Goal: Task Accomplishment & Management: Use online tool/utility

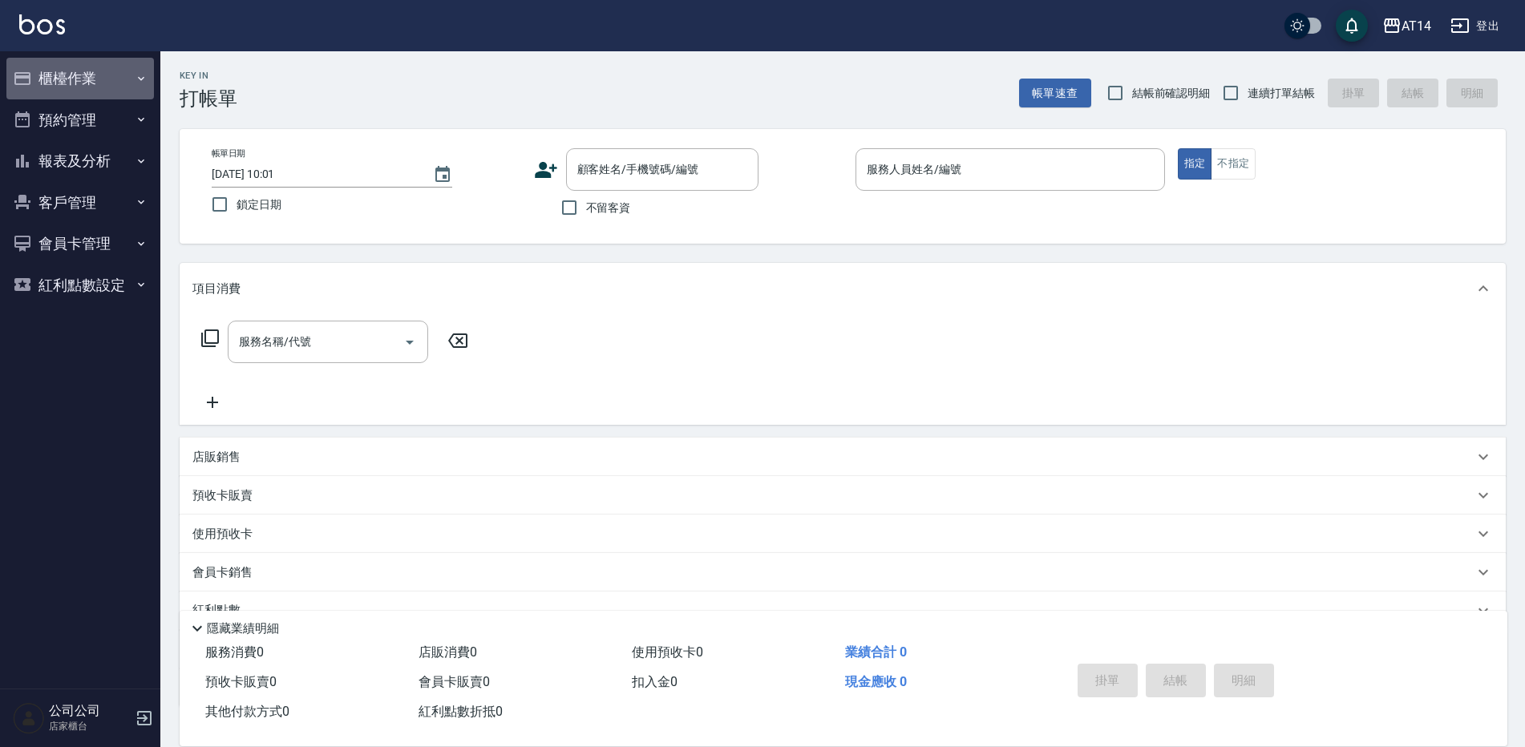
click at [102, 84] on button "櫃檯作業" at bounding box center [80, 79] width 148 height 42
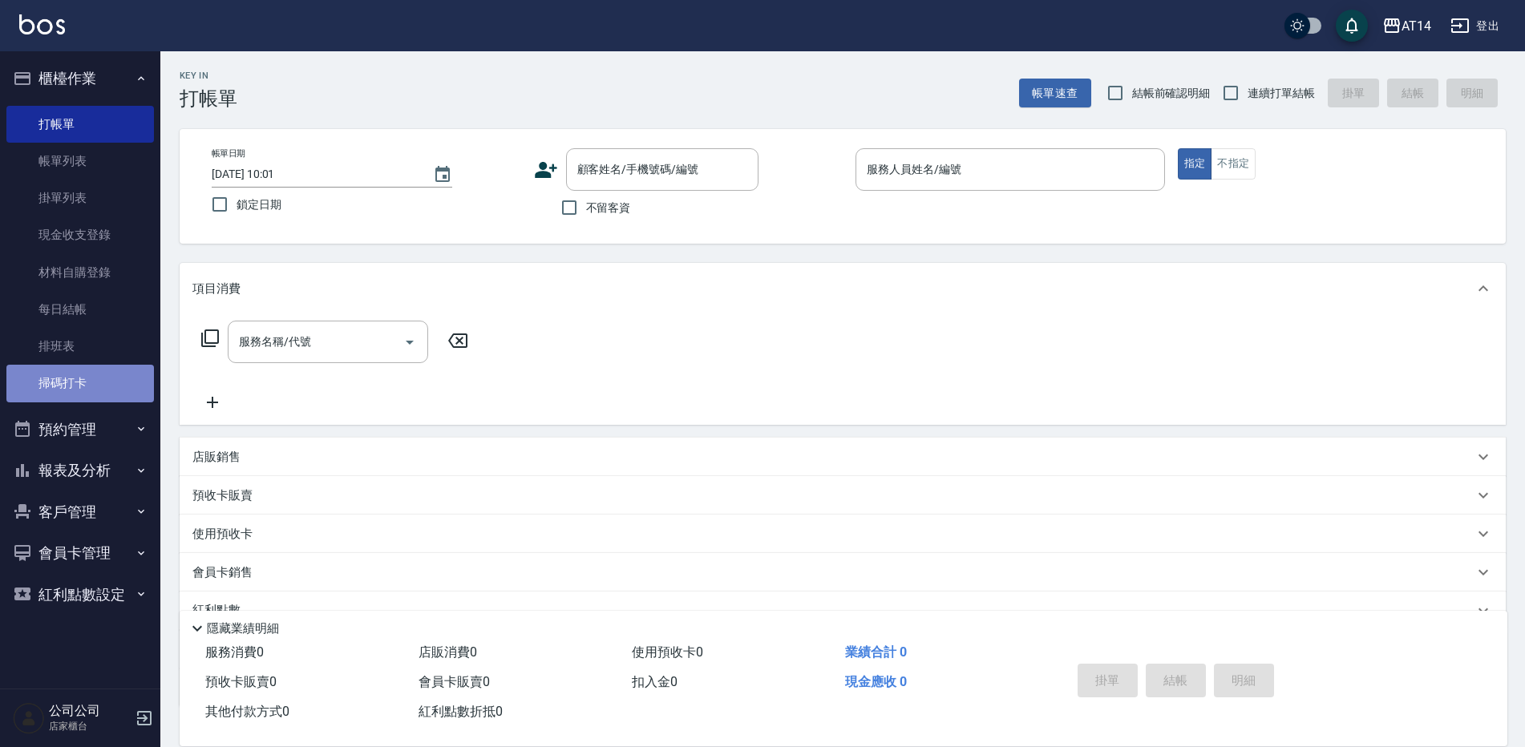
click at [98, 371] on link "掃碼打卡" at bounding box center [80, 383] width 148 height 37
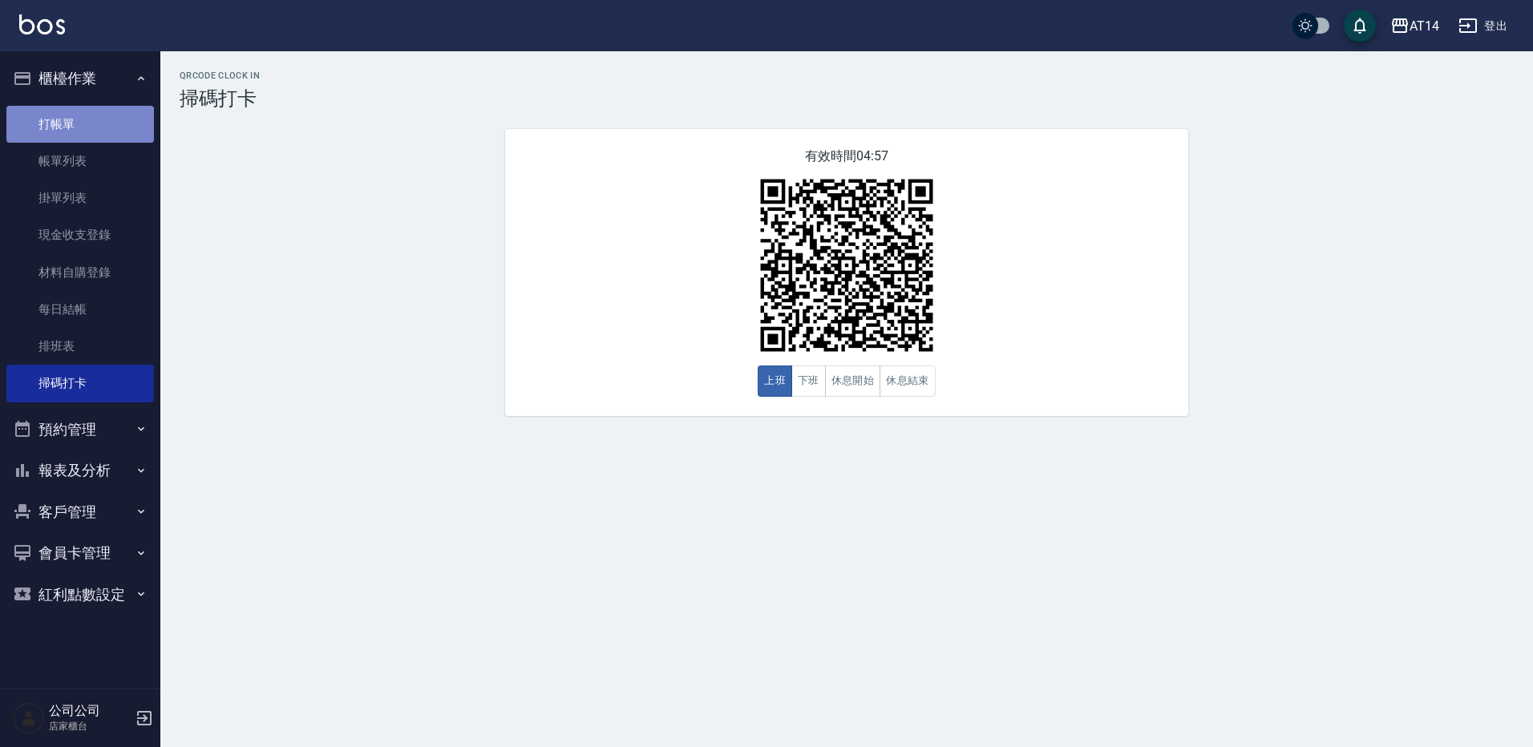
click at [100, 113] on link "打帳單" at bounding box center [80, 124] width 148 height 37
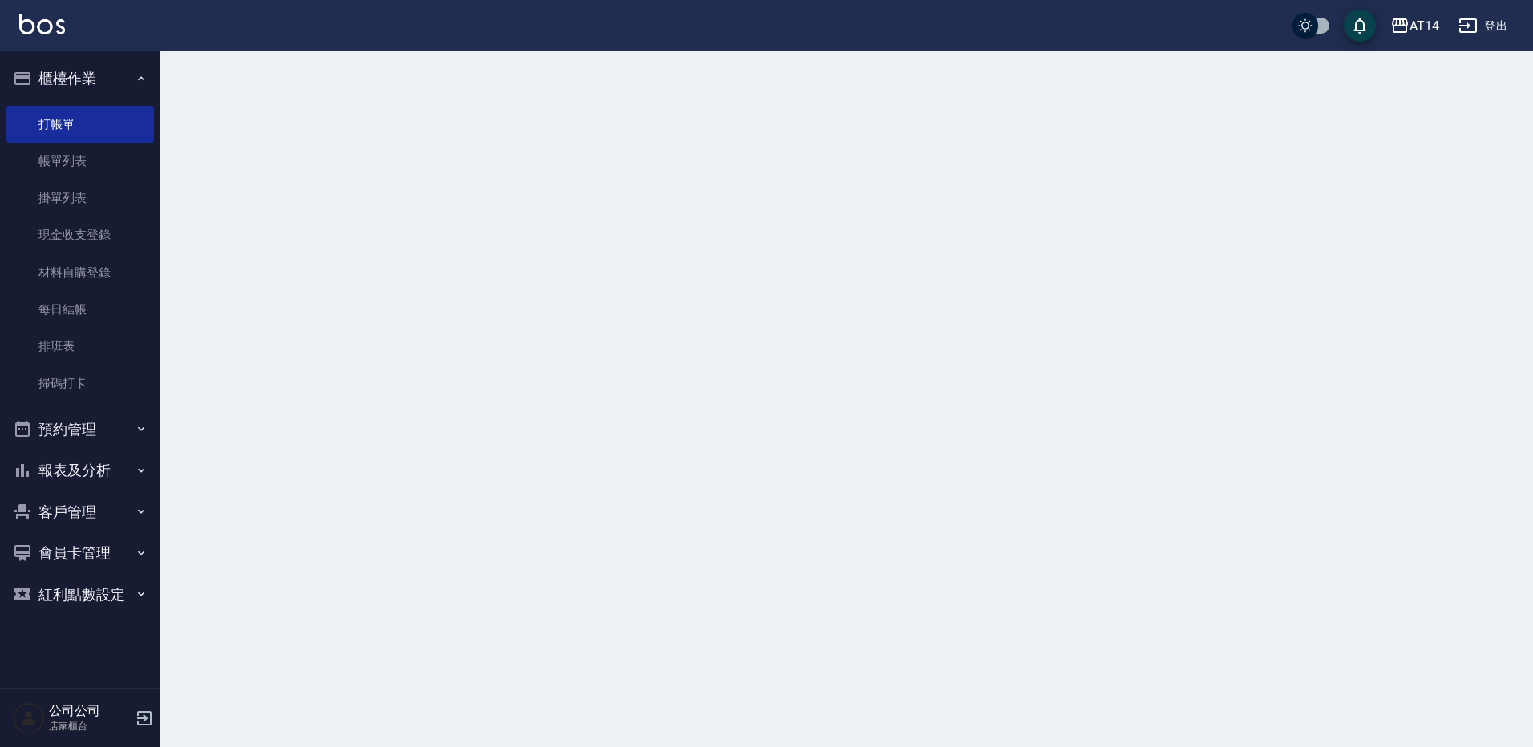
click at [104, 84] on button "櫃檯作業" at bounding box center [80, 79] width 148 height 42
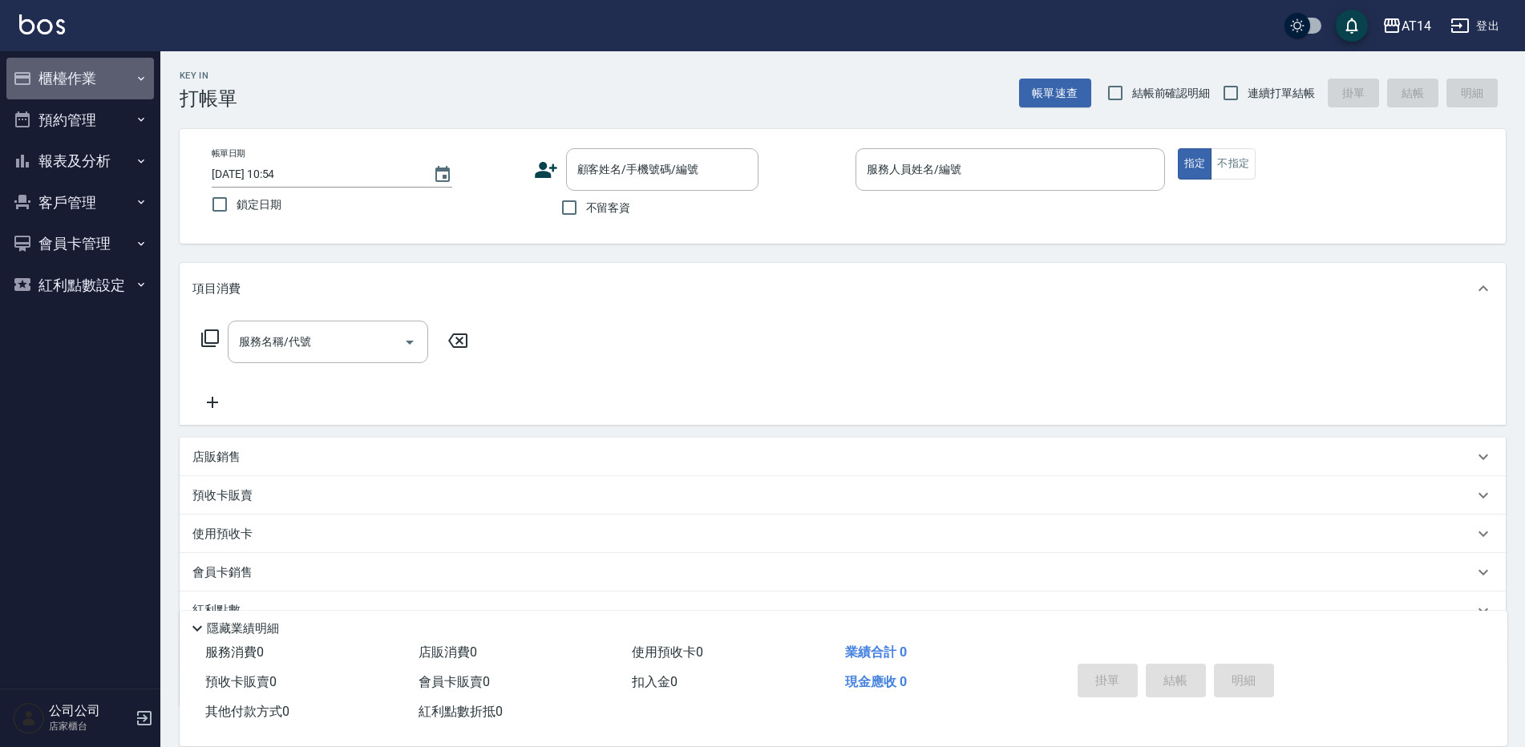
click at [83, 79] on button "櫃檯作業" at bounding box center [80, 79] width 148 height 42
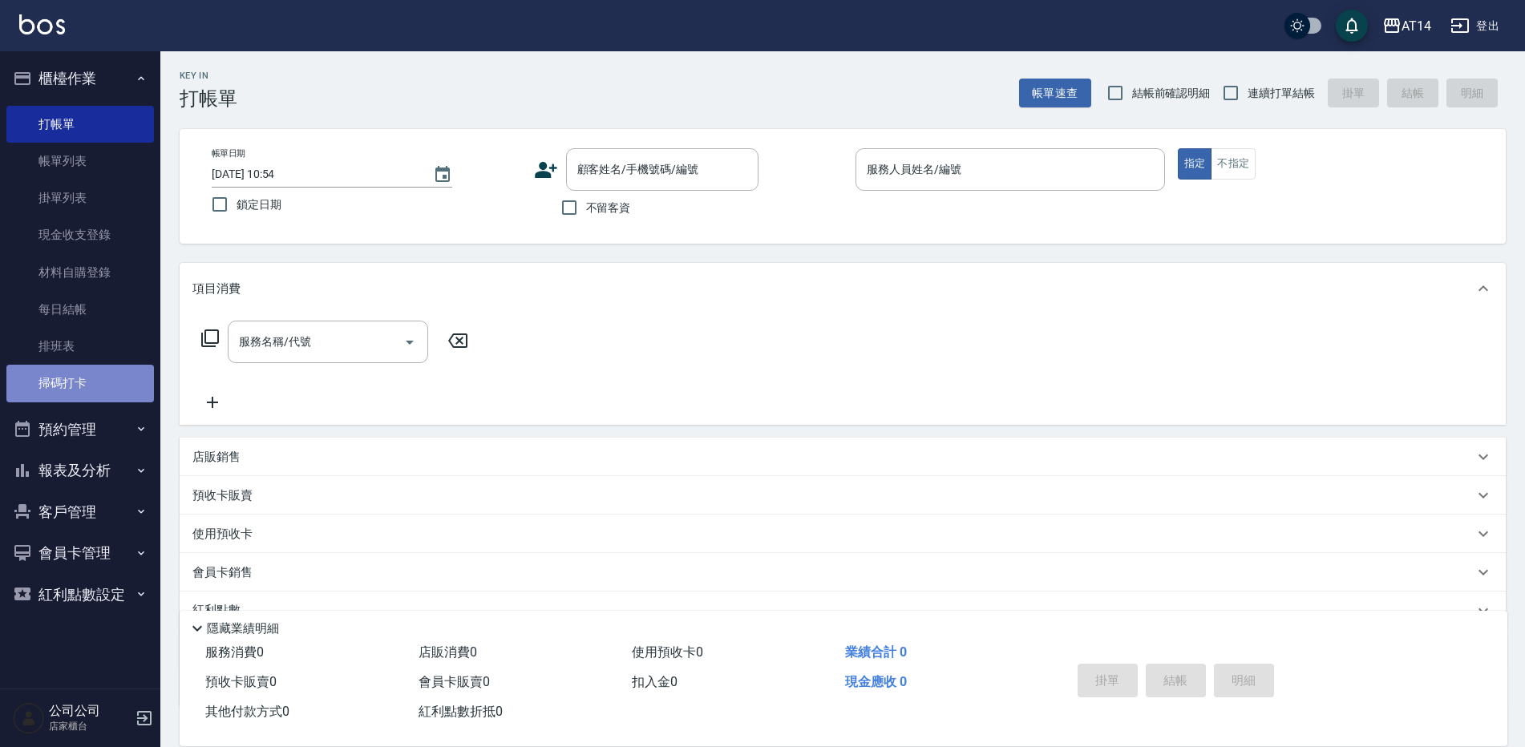
click at [87, 375] on link "掃碼打卡" at bounding box center [80, 383] width 148 height 37
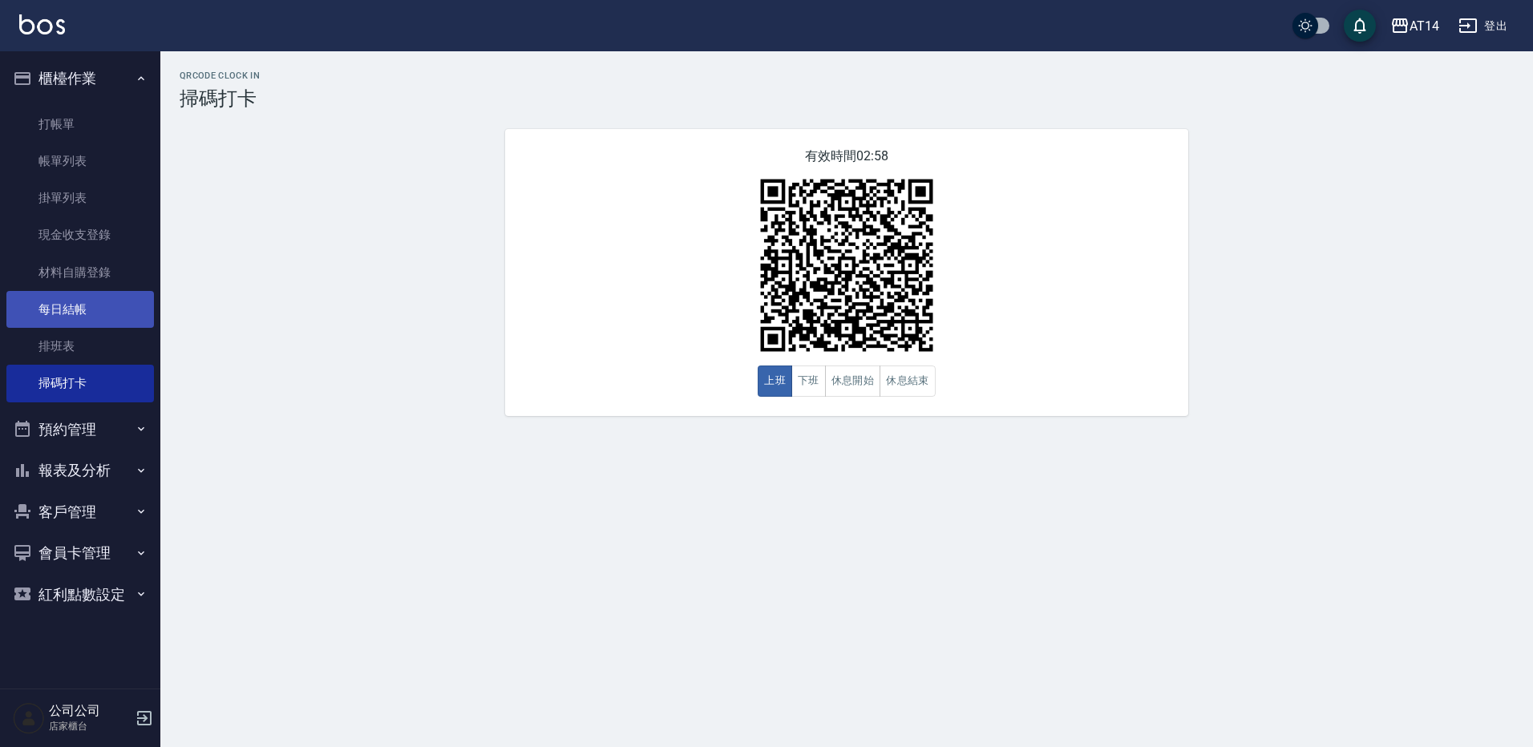
click at [70, 312] on link "每日結帳" at bounding box center [80, 309] width 148 height 37
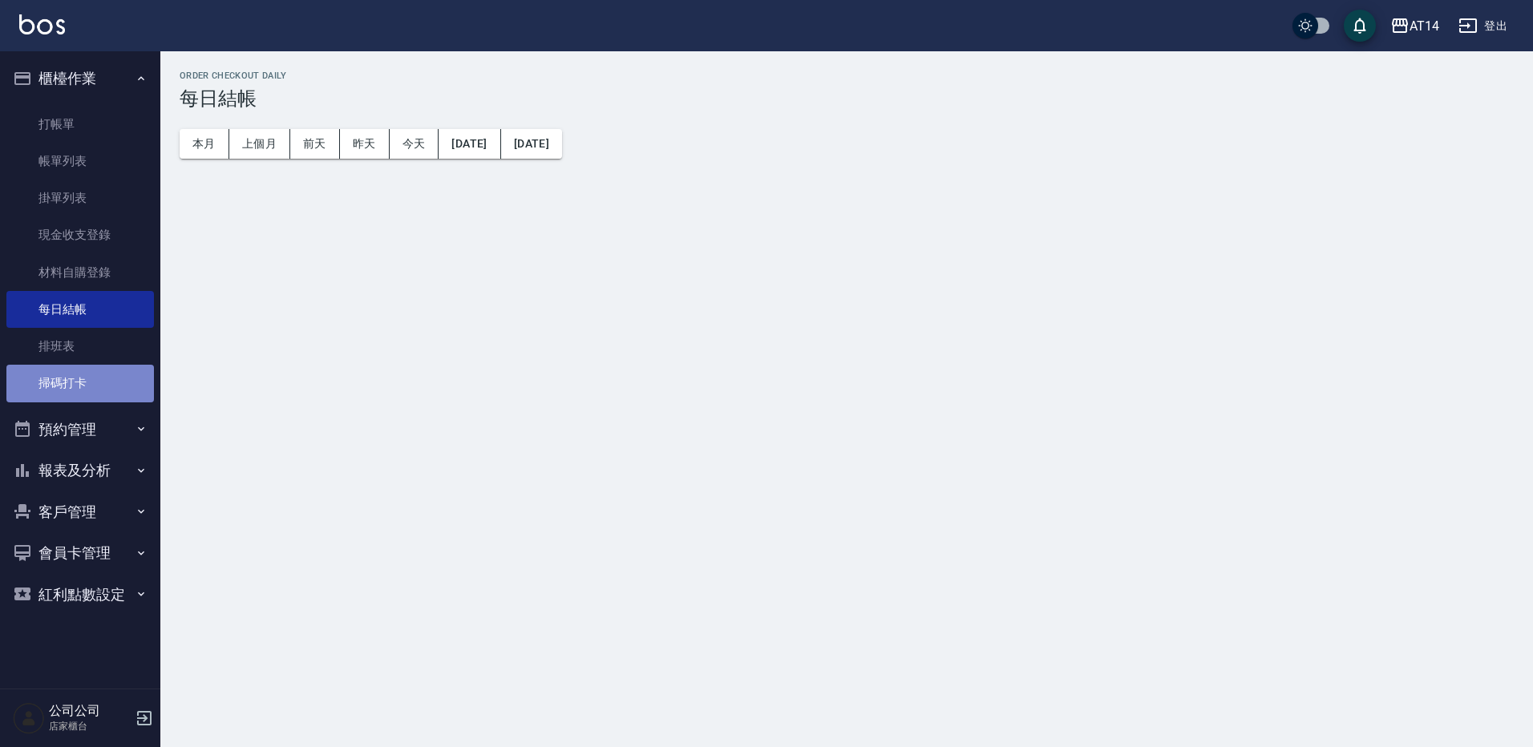
click at [76, 379] on link "掃碼打卡" at bounding box center [80, 383] width 148 height 37
